Goal: Find specific page/section: Find specific page/section

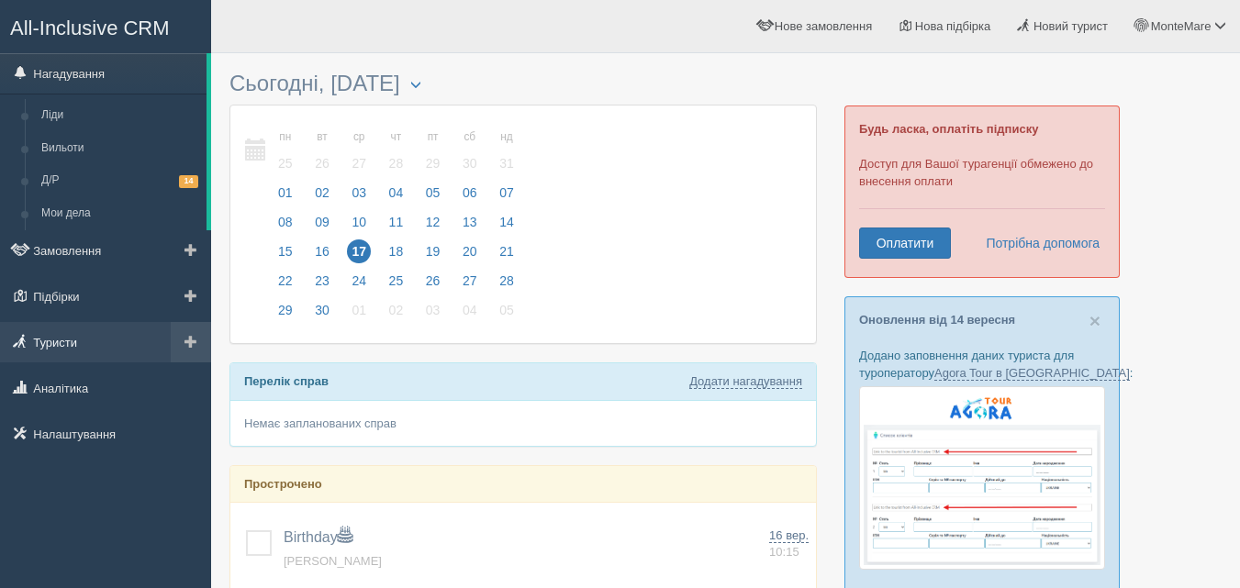
click at [63, 345] on link "Туристи" at bounding box center [105, 342] width 211 height 40
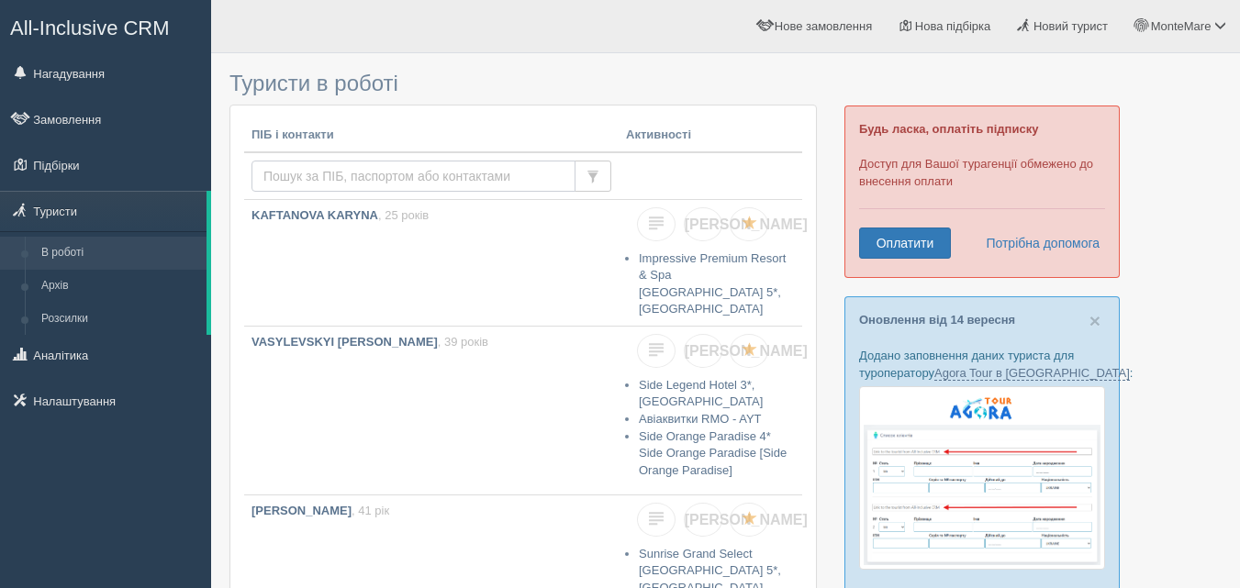
click at [368, 172] on input "text" at bounding box center [414, 176] width 324 height 31
type input "lyzhniuk"
